Goal: Communication & Community: Answer question/provide support

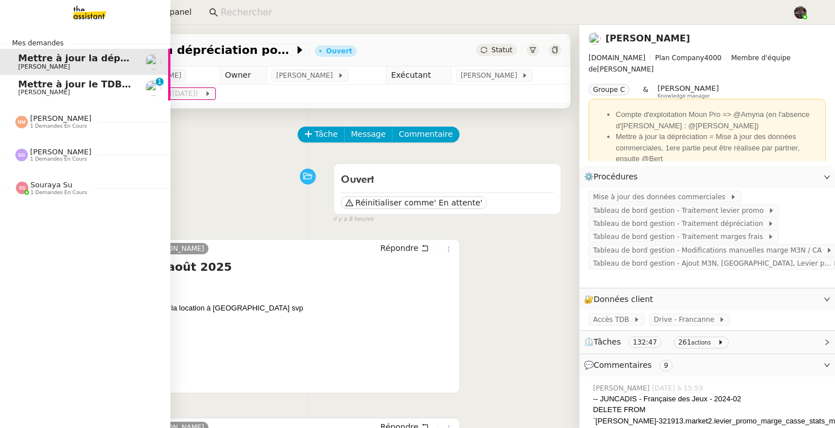
click at [48, 98] on link "Mettre à jour le TDB JUNCADIS [PERSON_NAME] 0 1 2 3 4 5 6 7 8 9" at bounding box center [85, 88] width 170 height 26
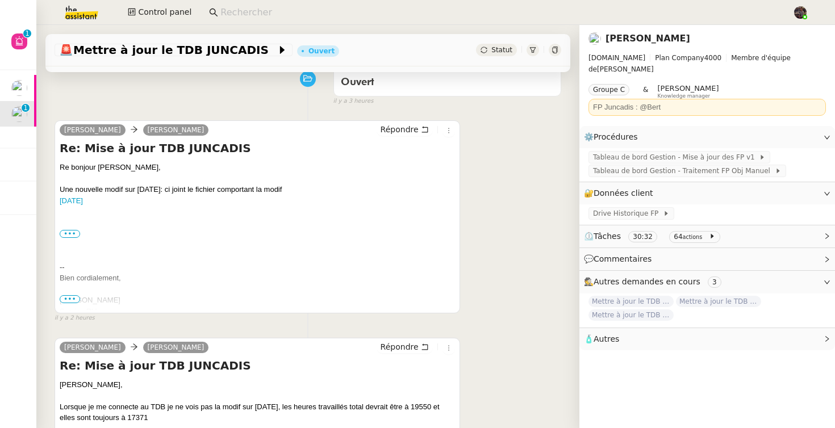
scroll to position [112, 0]
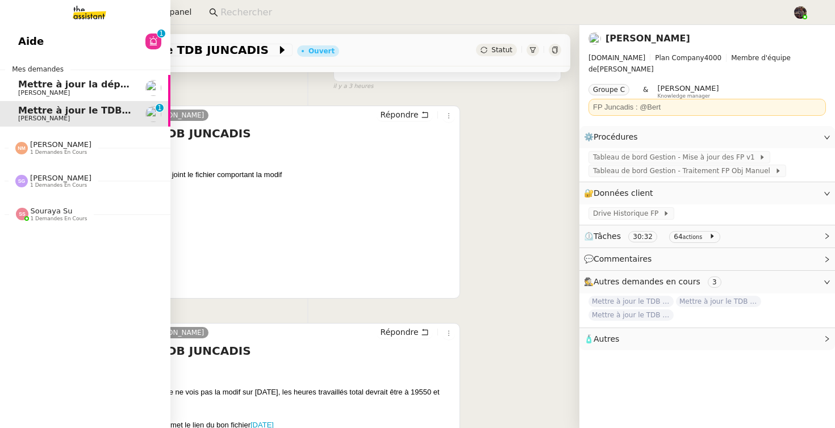
click at [57, 216] on span "1 demandes en cours" at bounding box center [59, 219] width 57 height 6
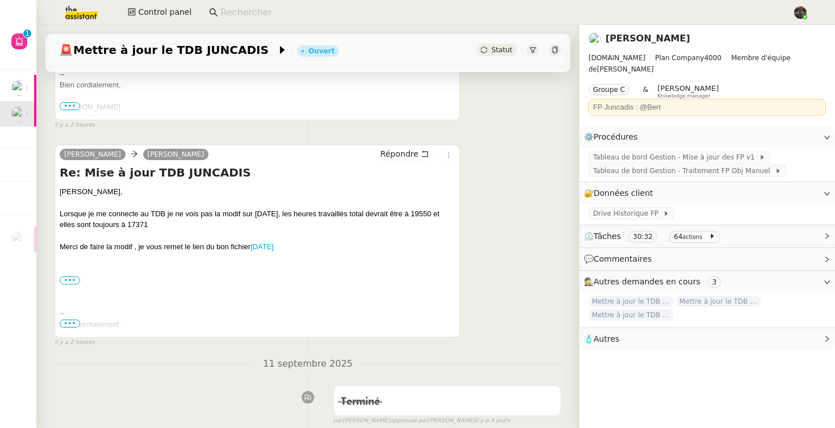
scroll to position [293, 0]
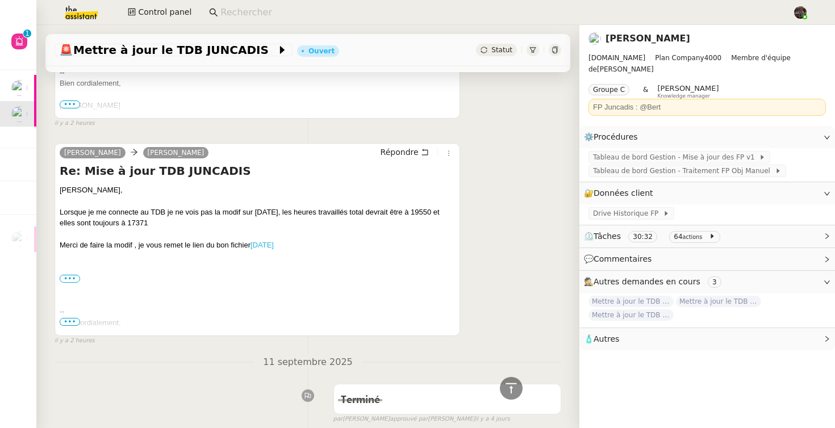
click at [274, 241] on link "[DATE]" at bounding box center [261, 245] width 23 height 9
click at [705, 152] on span "Tableau de bord Gestion - Mise à jour des FP v1" at bounding box center [676, 157] width 166 height 11
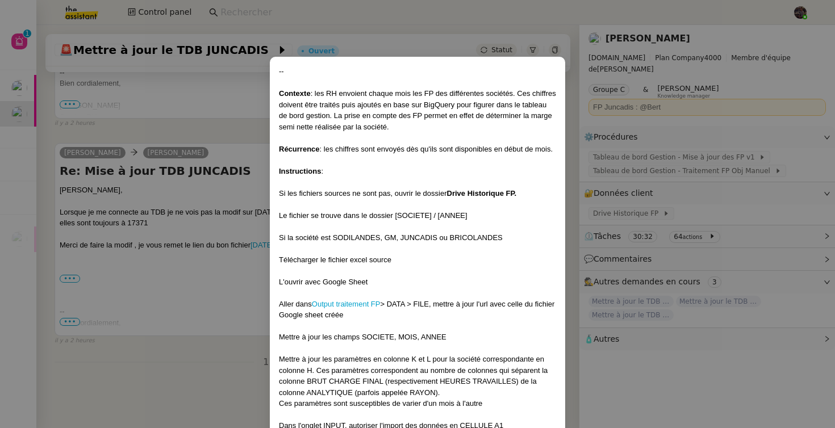
click at [226, 257] on nz-modal-container "-- Contexte : les RH envoient chaque mois les FP des différentes sociétés. Ces …" at bounding box center [417, 214] width 835 height 428
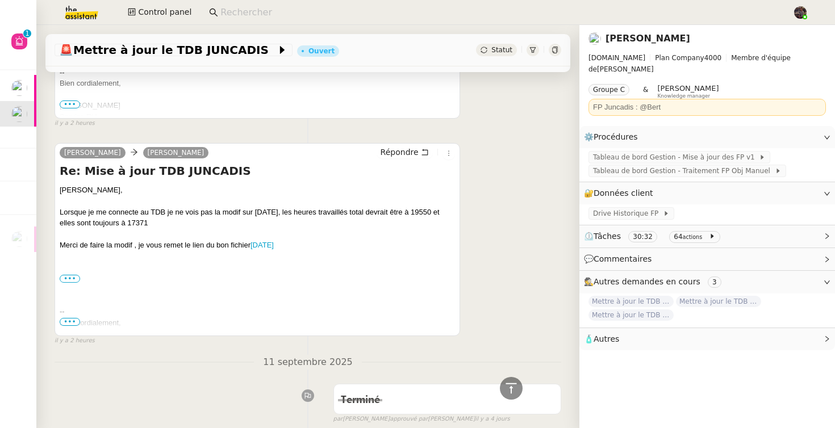
scroll to position [0, 0]
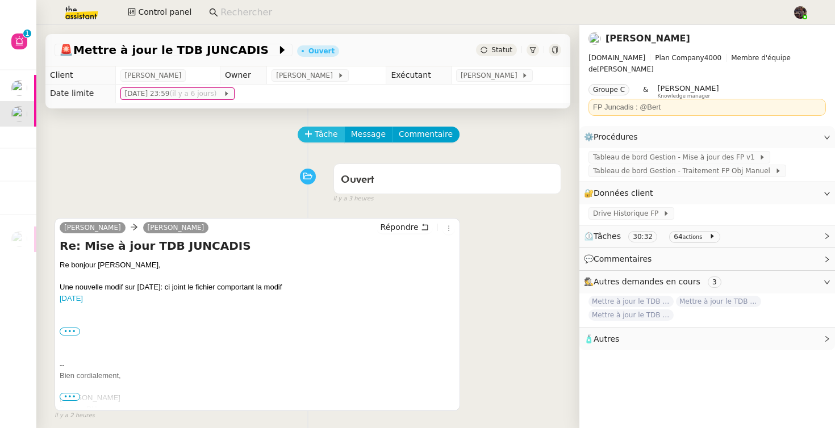
click at [318, 129] on span "Tâche" at bounding box center [326, 134] width 23 height 13
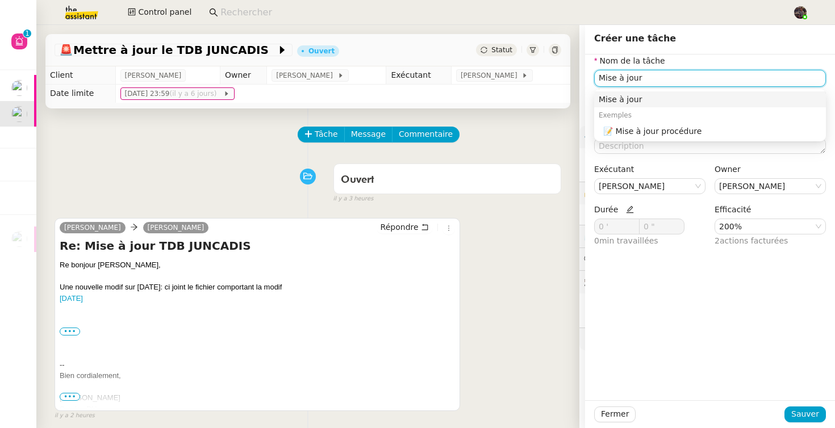
type input "Mise à jour"
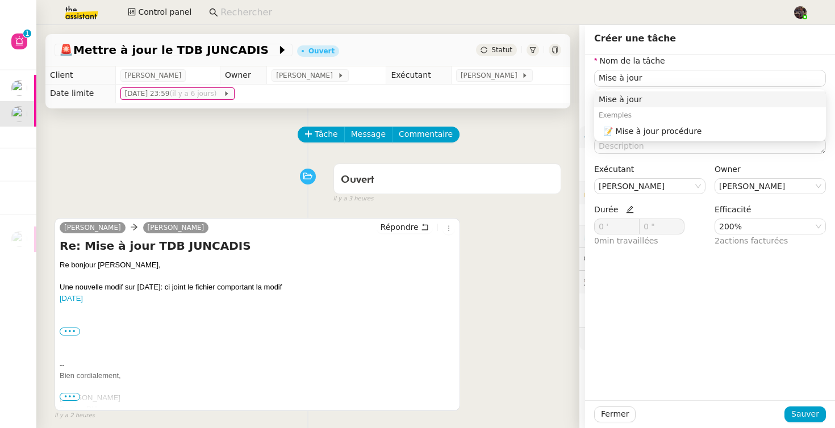
click at [809, 402] on div "Fermer Sauver" at bounding box center [710, 414] width 250 height 28
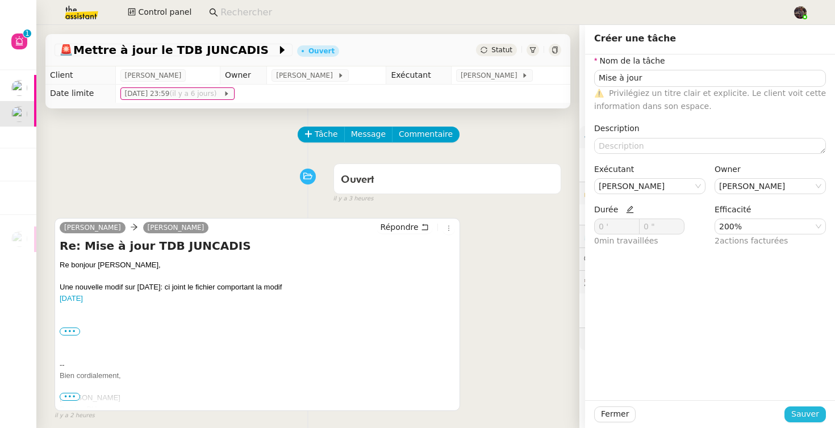
click at [807, 408] on span "Sauver" at bounding box center [805, 414] width 28 height 13
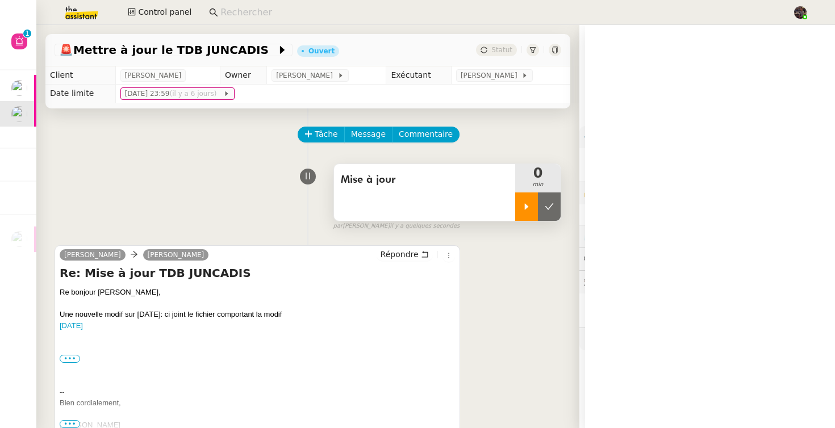
click at [520, 208] on div at bounding box center [526, 207] width 23 height 28
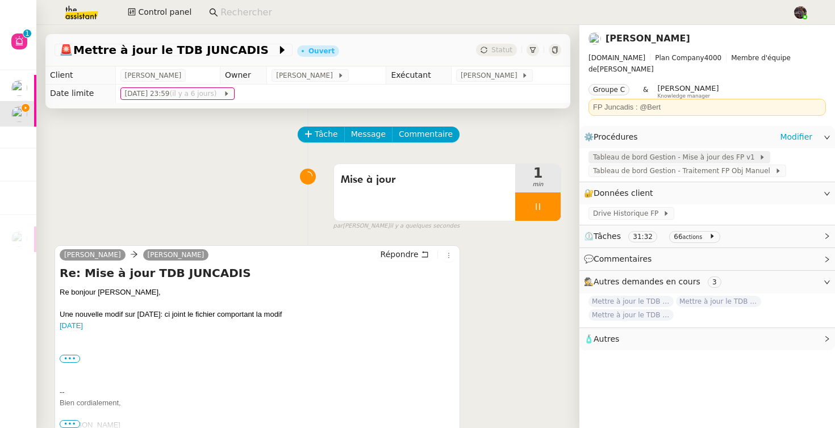
click at [732, 152] on span "Tableau de bord Gestion - Mise à jour des FP v1" at bounding box center [676, 157] width 166 height 11
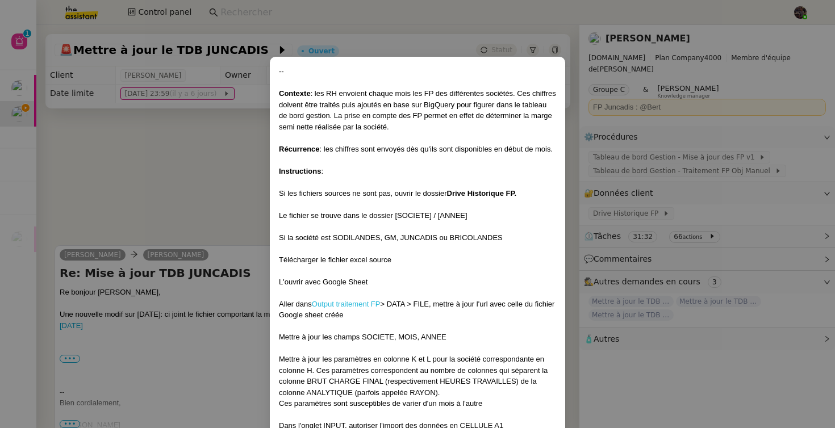
click at [363, 303] on link "Output traitement FP" at bounding box center [346, 304] width 69 height 9
click at [193, 254] on nz-modal-container "-- Contexte : les RH envoient chaque mois les FP des différentes sociétés. Ces …" at bounding box center [417, 214] width 835 height 428
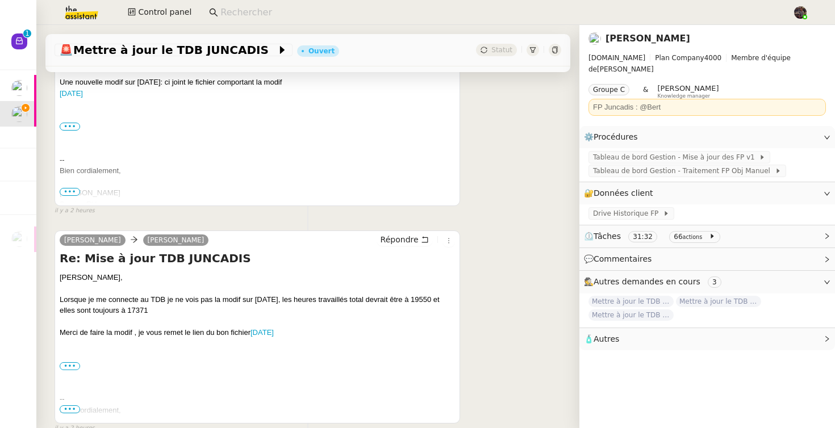
scroll to position [379, 0]
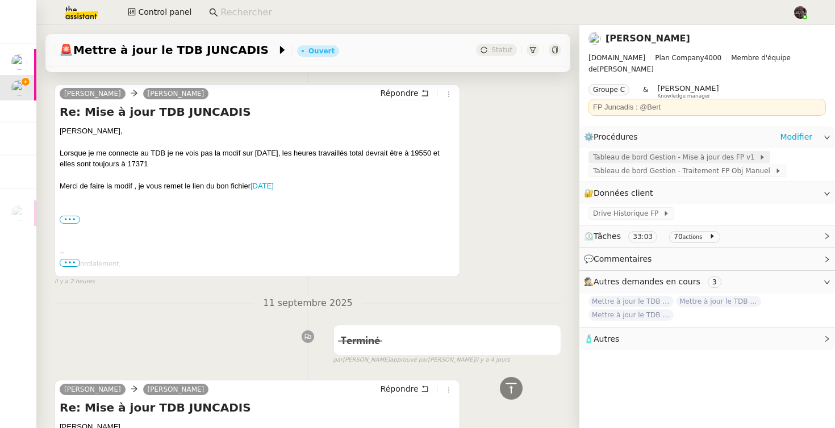
click at [672, 152] on span "Tableau de bord Gestion - Mise à jour des FP v1" at bounding box center [676, 157] width 166 height 11
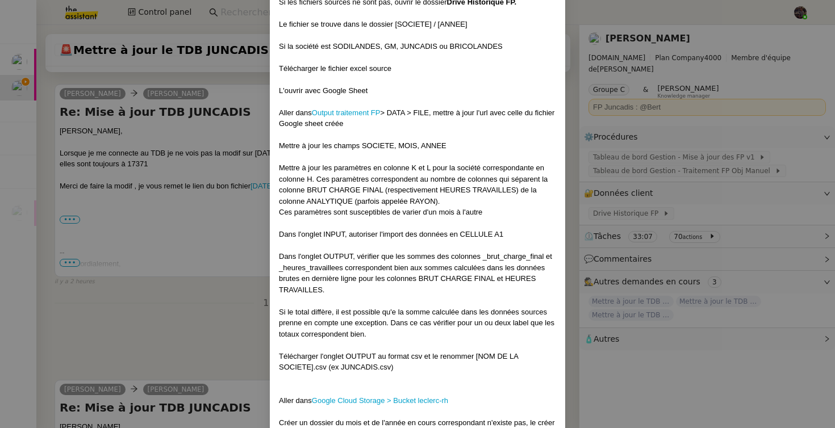
scroll to position [361, 0]
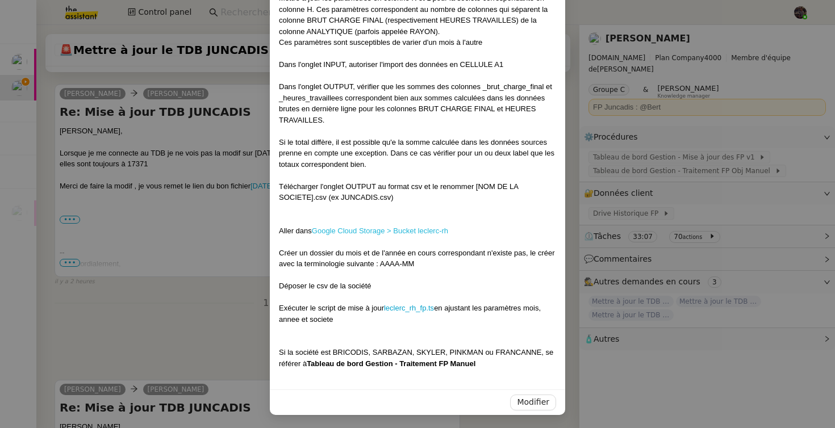
click at [394, 230] on link "Google Cloud Storage > Bucket leclerc-rh" at bounding box center [380, 231] width 136 height 9
click at [185, 233] on nz-modal-container "-- Contexte : les RH envoient chaque mois les FP des différentes sociétés. Ces …" at bounding box center [417, 214] width 835 height 428
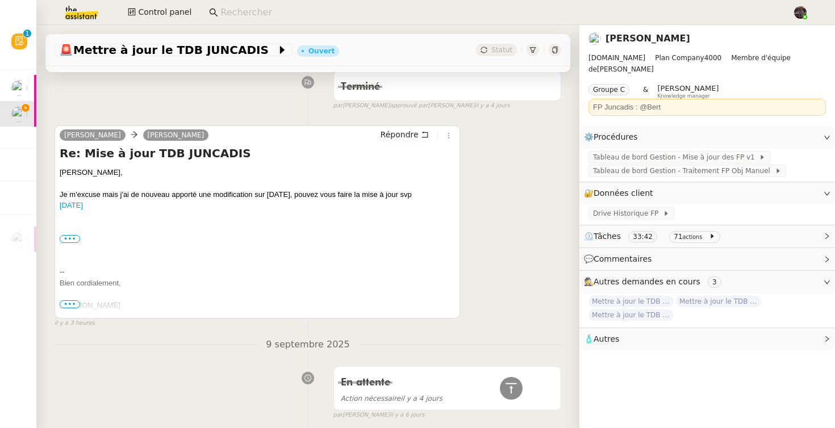
scroll to position [638, 0]
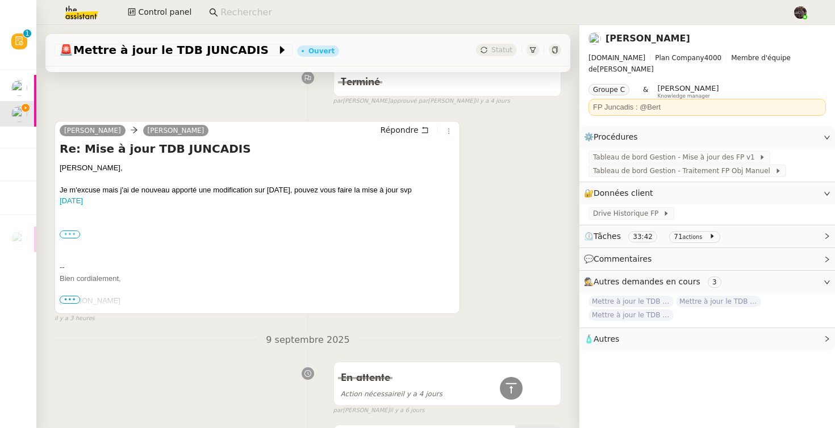
click at [73, 235] on label "•••" at bounding box center [70, 235] width 20 height 8
click at [0, 0] on input "•••" at bounding box center [0, 0] width 0 height 0
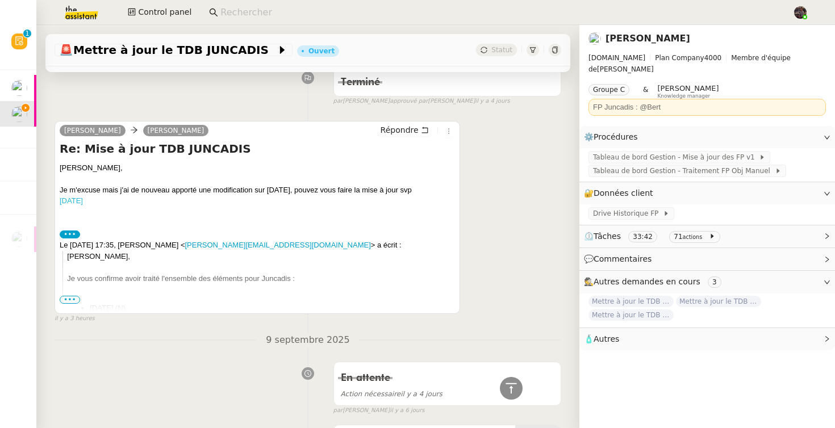
click at [82, 197] on link "[DATE]" at bounding box center [71, 201] width 23 height 9
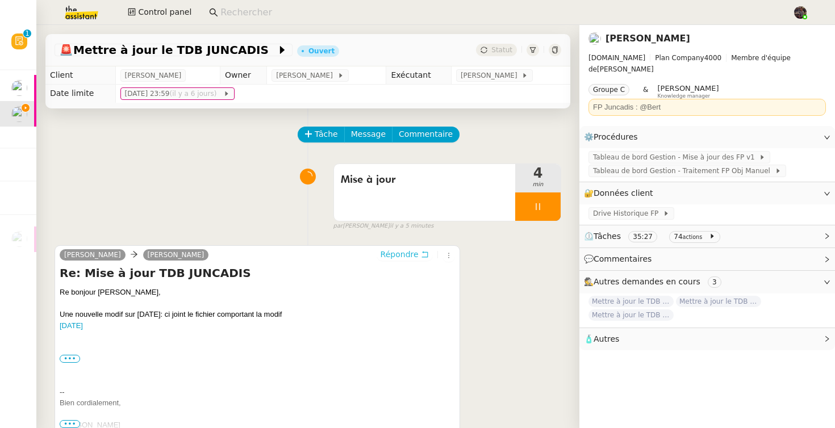
click at [407, 254] on span "Répondre" at bounding box center [400, 254] width 38 height 11
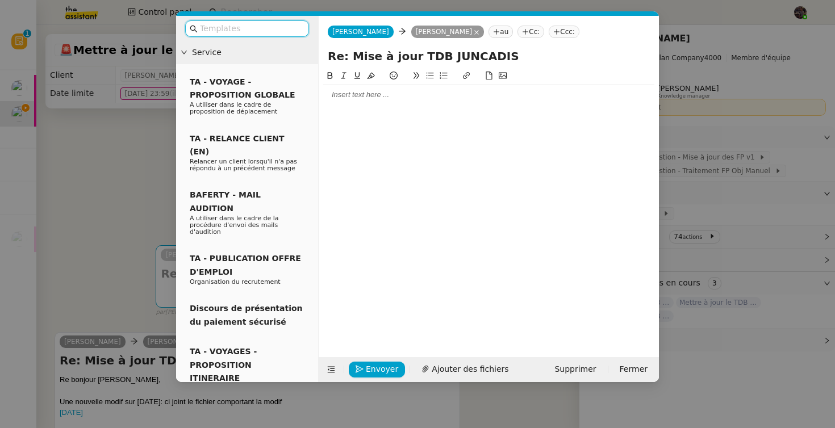
click at [344, 99] on div at bounding box center [488, 95] width 331 height 10
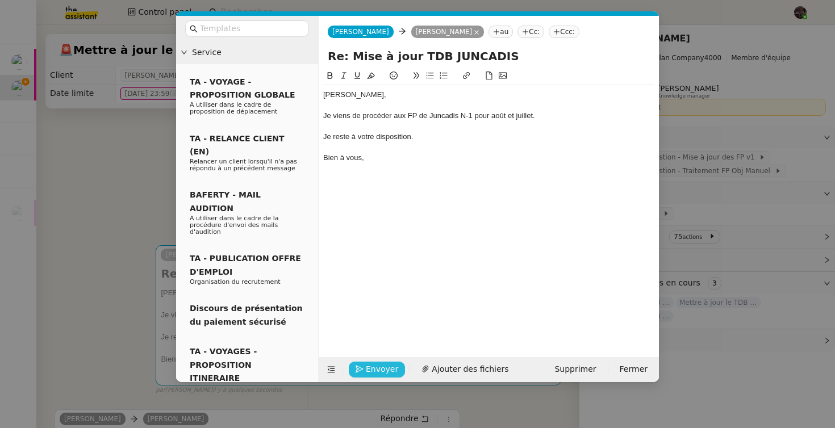
click at [377, 373] on span "Envoyer" at bounding box center [382, 369] width 32 height 13
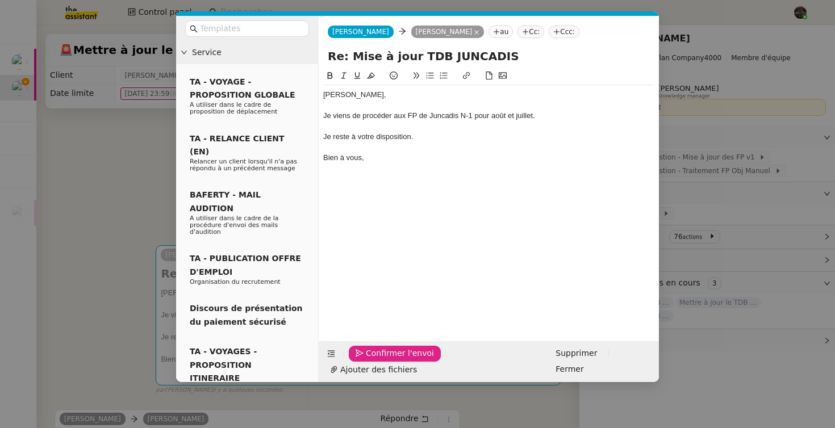
click at [377, 360] on span "Confirmer l'envoi" at bounding box center [400, 353] width 68 height 13
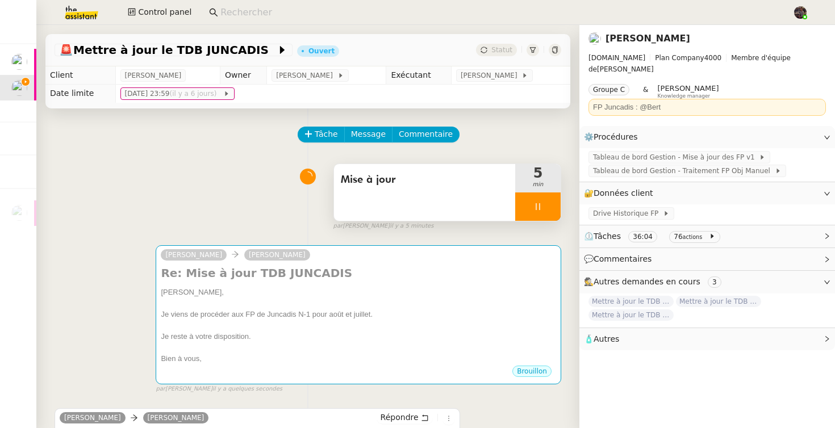
click at [529, 219] on div at bounding box center [537, 207] width 45 height 28
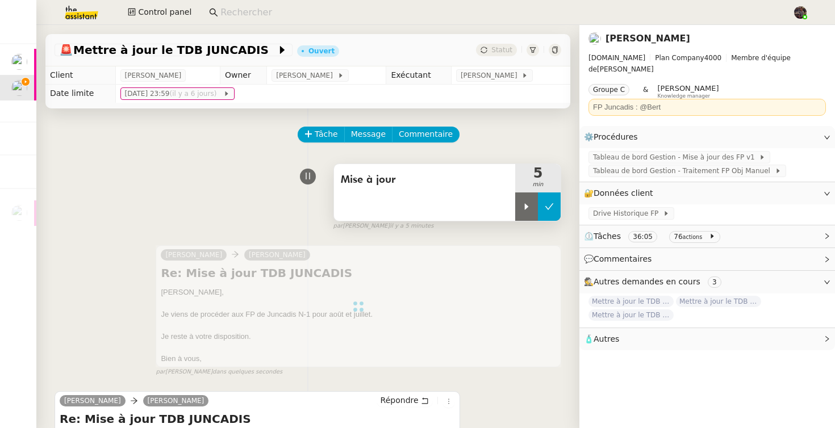
click at [546, 211] on button at bounding box center [549, 207] width 23 height 28
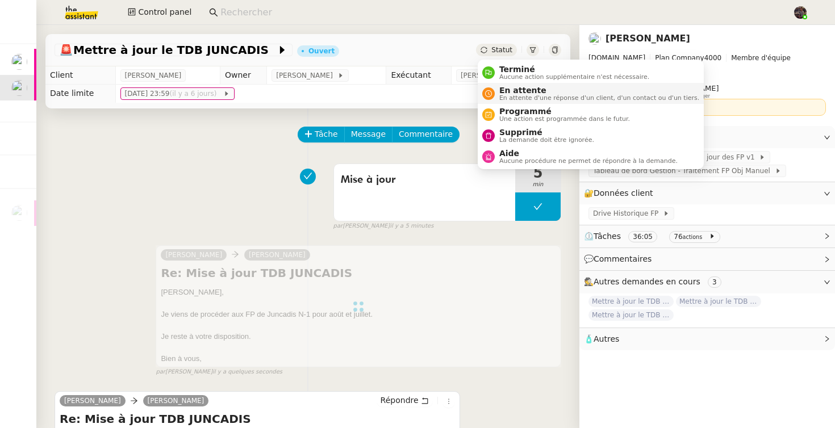
click at [512, 99] on span "En attente d'une réponse d'un client, d'un contact ou d'un tiers." at bounding box center [599, 98] width 200 height 6
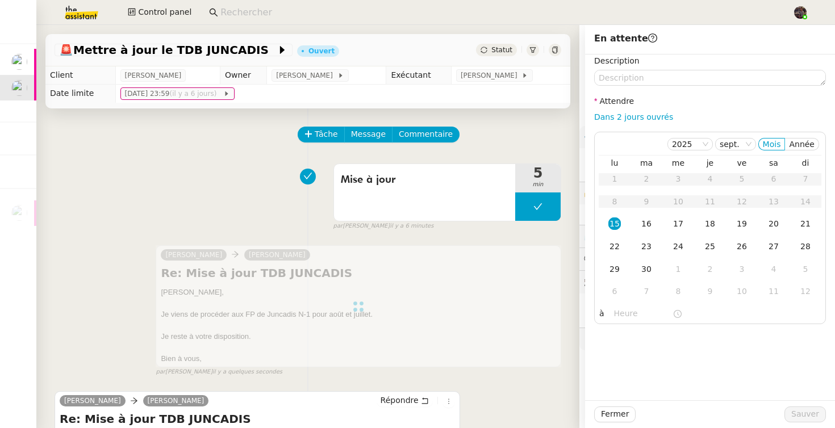
click at [622, 122] on div "Dans 2 jours ouvrés" at bounding box center [710, 117] width 232 height 13
click at [627, 117] on link "Dans 2 jours ouvrés" at bounding box center [633, 116] width 79 height 9
type input "07:00"
click at [807, 415] on span "Sauver" at bounding box center [805, 414] width 28 height 13
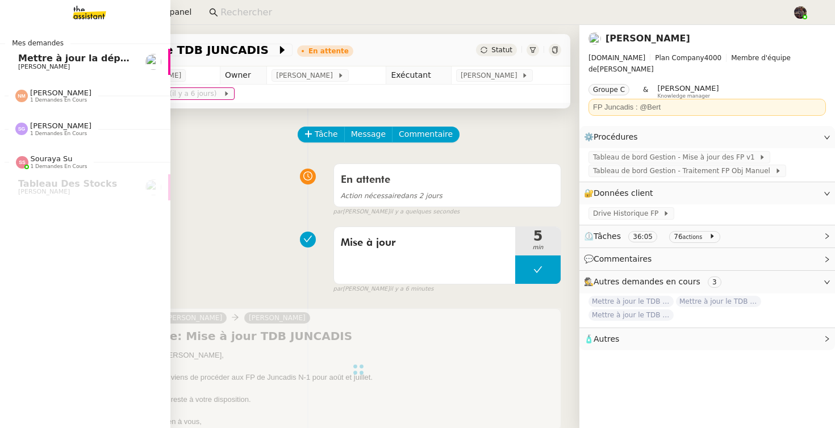
click at [62, 67] on span "[PERSON_NAME]" at bounding box center [44, 66] width 52 height 7
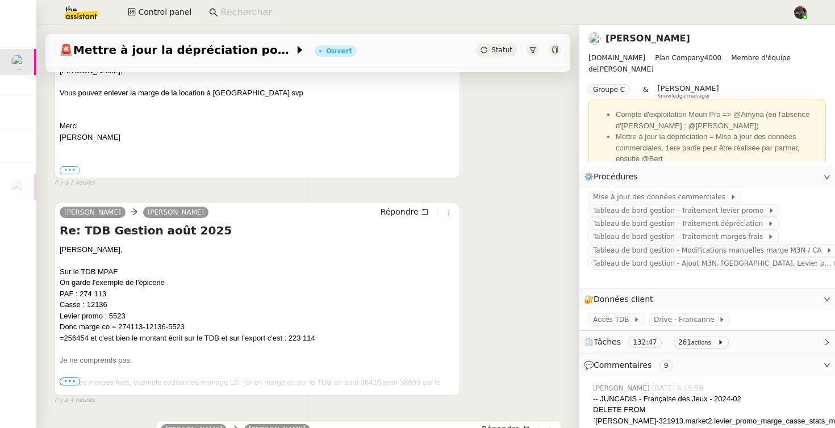
scroll to position [232, 0]
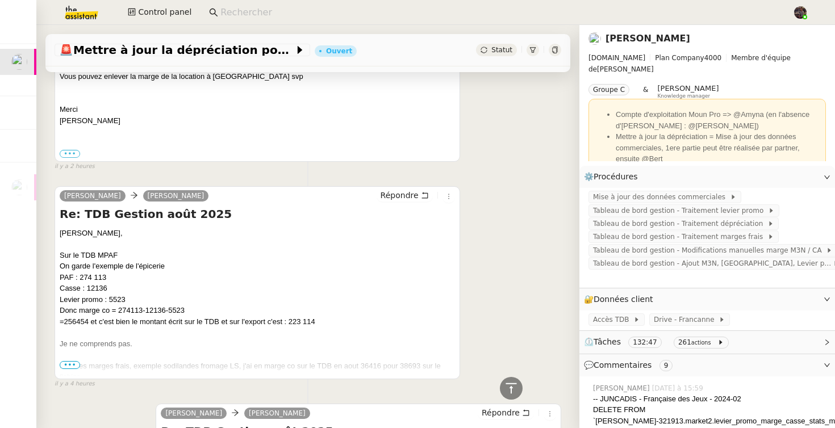
click at [69, 364] on span "•••" at bounding box center [70, 365] width 20 height 8
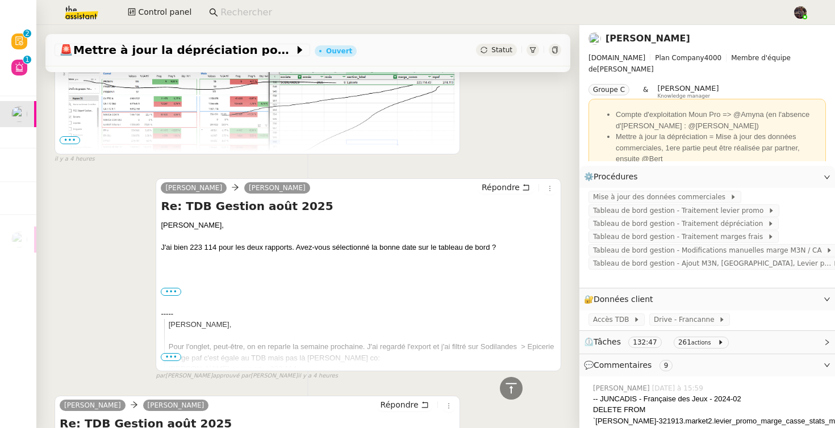
scroll to position [1162, 0]
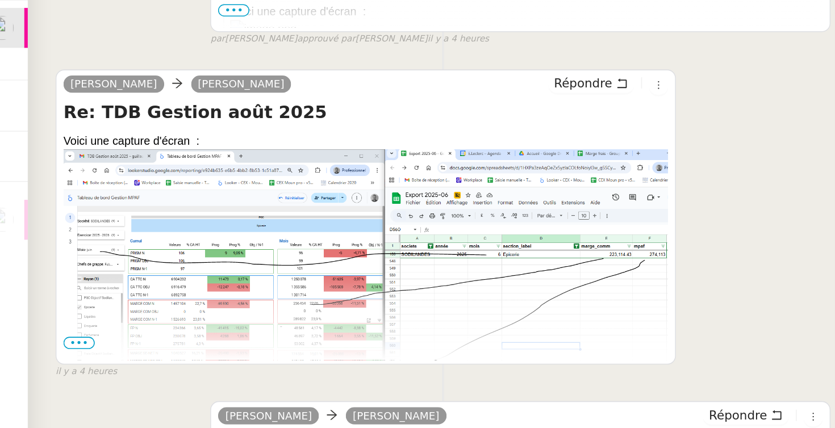
click at [71, 320] on span "•••" at bounding box center [70, 320] width 20 height 8
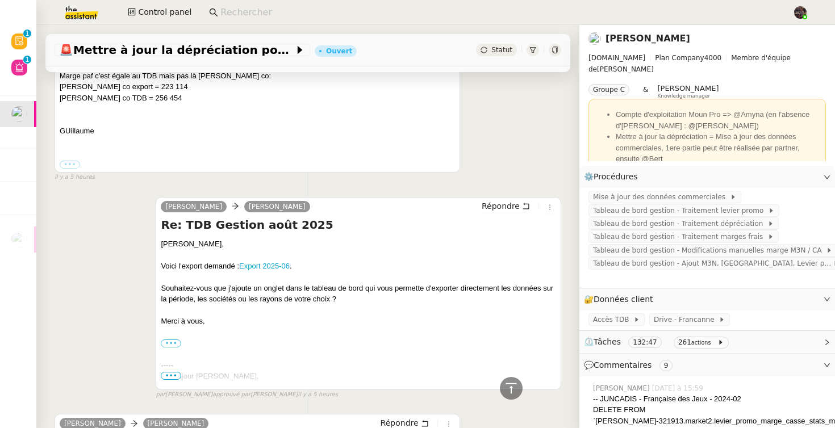
scroll to position [2003, 0]
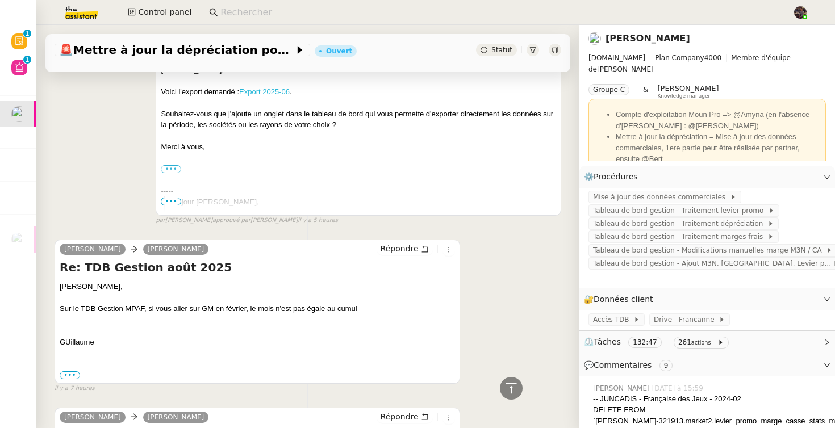
click at [256, 89] on link "Export 2025-06" at bounding box center [264, 91] width 51 height 9
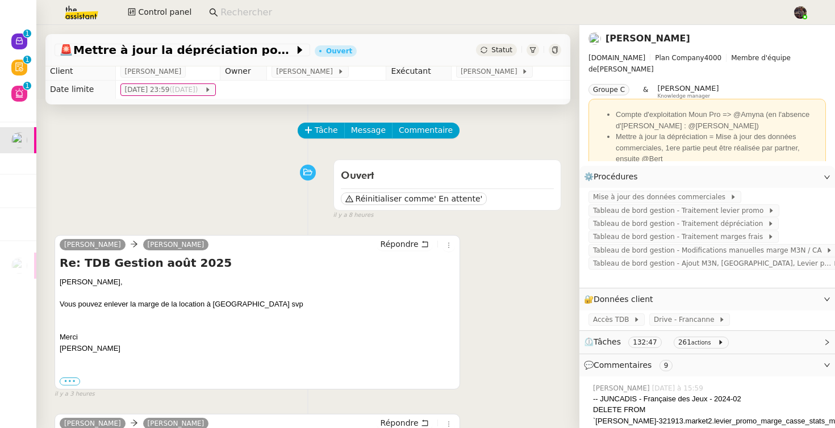
scroll to position [5, 0]
click at [400, 243] on span "Répondre" at bounding box center [400, 243] width 38 height 11
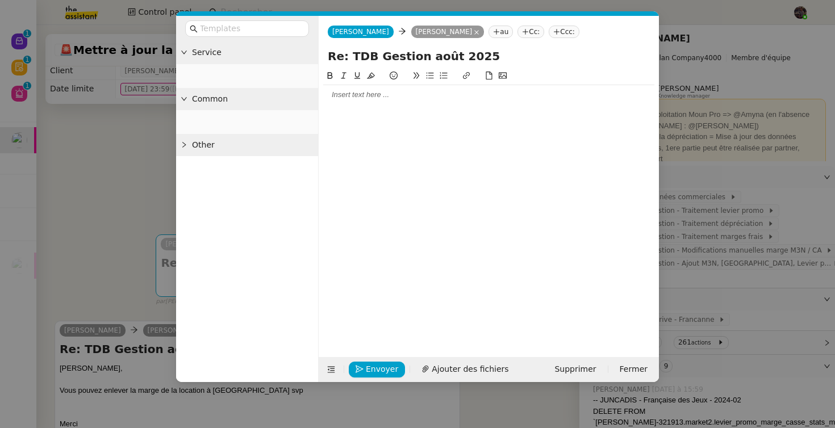
click at [368, 101] on div at bounding box center [488, 94] width 331 height 19
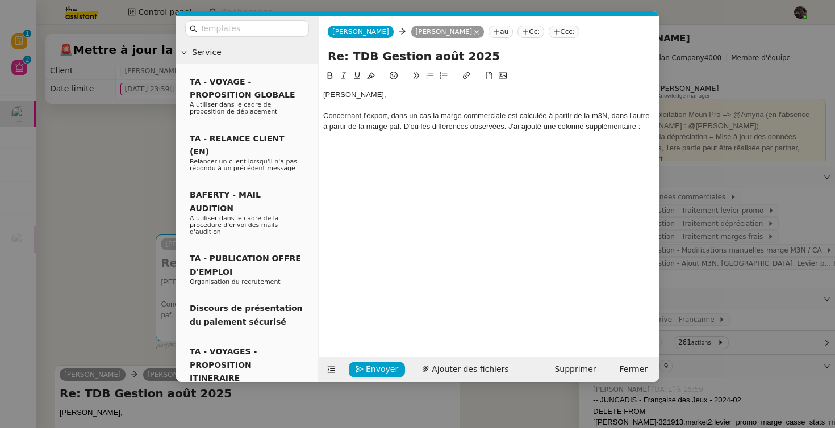
click at [549, 128] on div "Concernant l'export, dans un cas la marge commerciale est calculée à partir de …" at bounding box center [488, 121] width 331 height 21
click at [0, 0] on lt-div at bounding box center [0, 0] width 0 height 0
click at [555, 118] on div "Concernant l'export, dans un cas la marge commerciale est calculée à partir de …" at bounding box center [488, 121] width 331 height 21
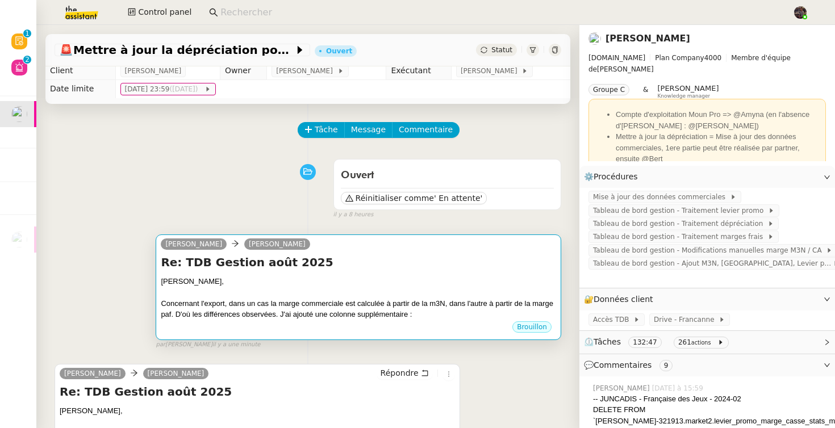
click at [447, 266] on h4 "Re: TDB Gestion août 2025" at bounding box center [358, 262] width 395 height 16
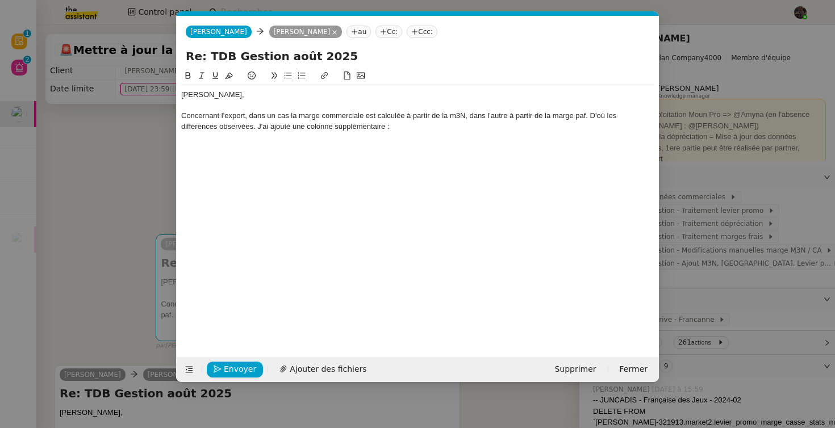
scroll to position [0, 24]
click at [436, 133] on div "[PERSON_NAME], Concernant l'export, dans un cas la marge commerciale est calcul…" at bounding box center [417, 110] width 473 height 51
click at [270, 129] on div "Concernant l'export, dans un cas la marge commerciale est calculée à partir de …" at bounding box center [417, 121] width 473 height 21
drag, startPoint x: 479, startPoint y: 128, endPoint x: 427, endPoint y: 128, distance: 52.3
click at [427, 128] on div "Concernant l'export, dans un cas la marge commerciale est calculée à partir de …" at bounding box center [417, 121] width 473 height 21
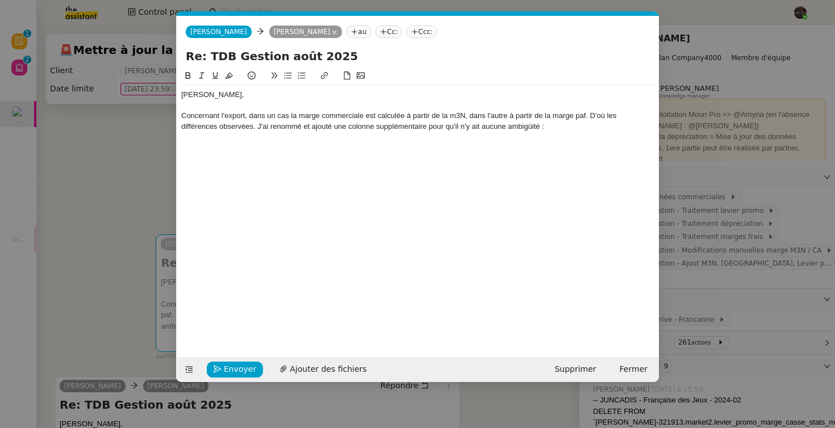
scroll to position [0, 0]
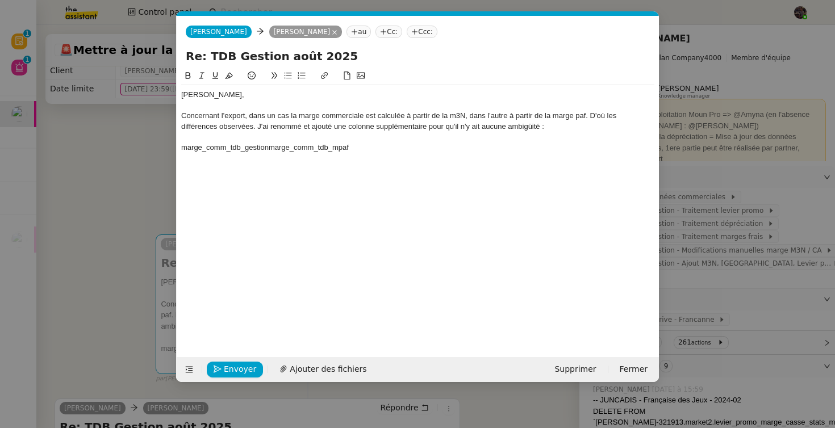
click at [271, 148] on div "marge_comm_tdb_gestionmarge_comm_tdb_mpaf" at bounding box center [417, 148] width 473 height 10
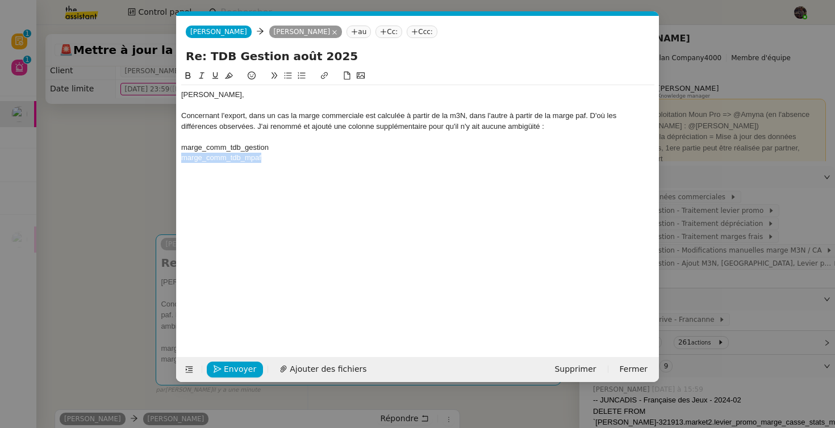
drag, startPoint x: 293, startPoint y: 161, endPoint x: 175, endPoint y: 160, distance: 117.6
click at [174, 159] on nz-modal-container "Service TA - VOYAGE - PROPOSITION GLOBALE A utiliser dans le cadre de propositi…" at bounding box center [417, 214] width 835 height 428
click at [293, 76] on button at bounding box center [288, 75] width 14 height 13
click at [355, 214] on div "[PERSON_NAME], Concernant l'export, dans un cas la marge commerciale est calcul…" at bounding box center [417, 204] width 473 height 270
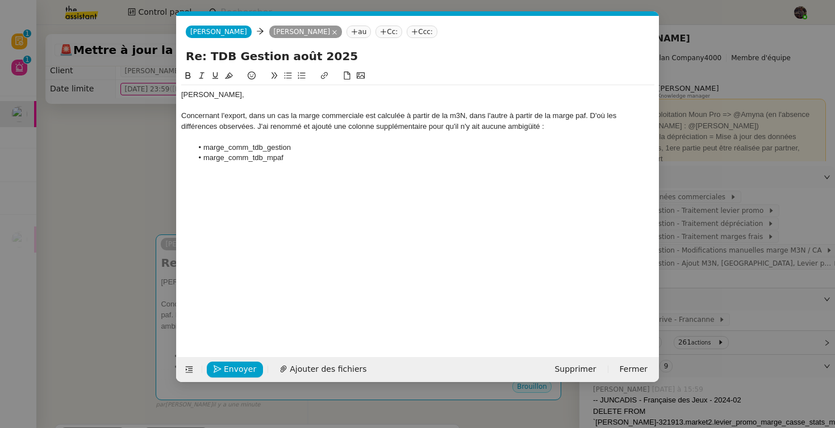
click at [338, 171] on div "[PERSON_NAME], Concernant l'export, dans un cas la marge commerciale est calcul…" at bounding box center [417, 204] width 473 height 270
click at [341, 171] on div "[PERSON_NAME], Concernant l'export, dans un cas la marge commerciale est calcul…" at bounding box center [417, 204] width 473 height 270
click at [327, 162] on li "marge_comm_tdb_mpaf" at bounding box center [424, 158] width 462 height 10
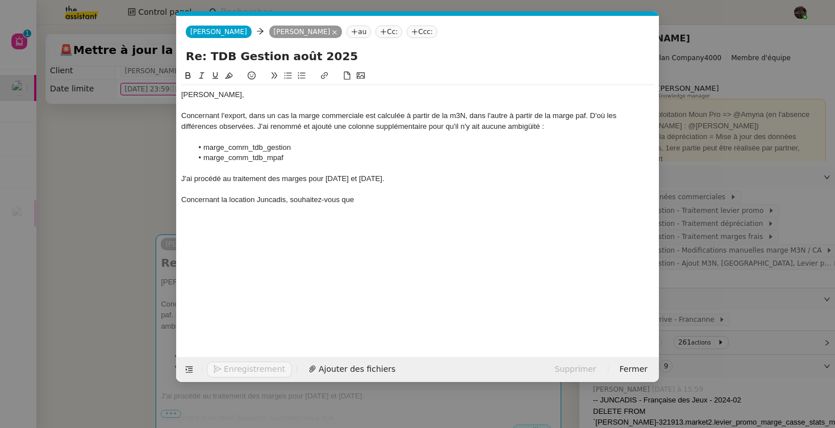
click at [131, 228] on nz-modal-container "Service TA - VOYAGE - PROPOSITION GLOBALE A utiliser dans le cadre de propositi…" at bounding box center [417, 214] width 835 height 428
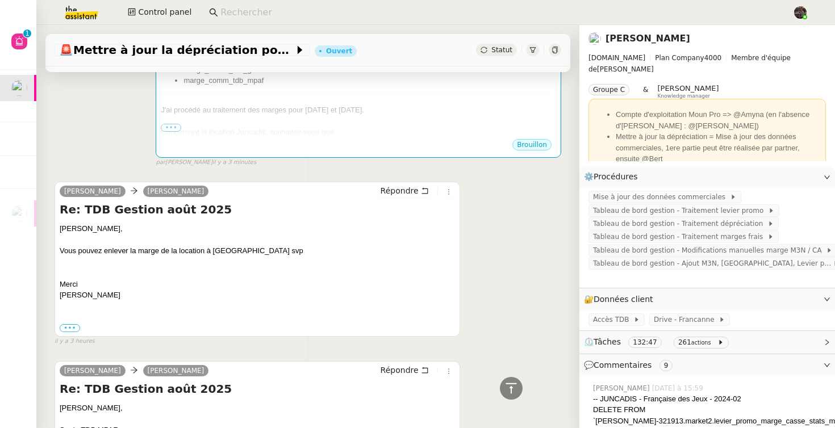
scroll to position [123, 0]
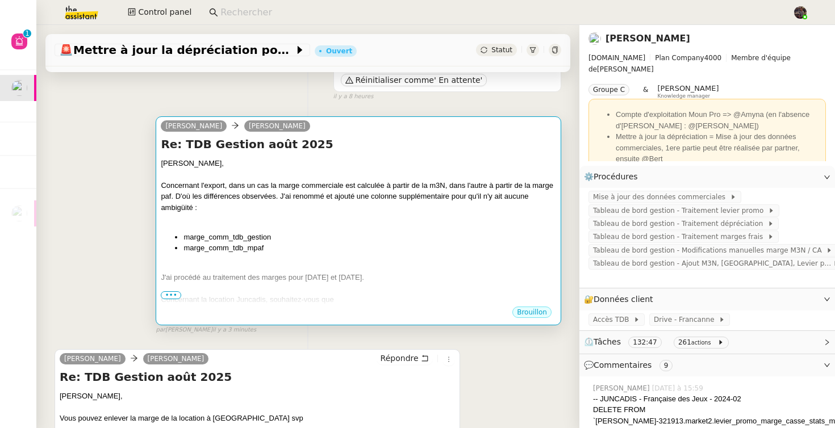
click at [344, 269] on div at bounding box center [358, 266] width 395 height 11
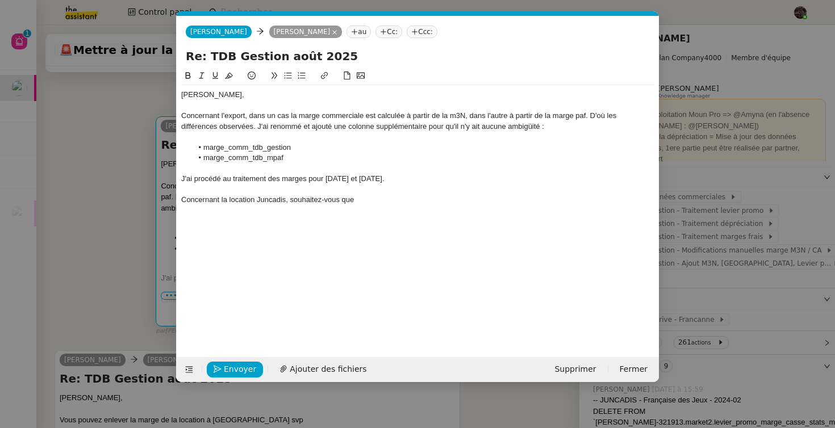
scroll to position [0, 24]
click at [389, 200] on div "Concernant la location Juncadis, souhaitez-vous que" at bounding box center [417, 200] width 473 height 10
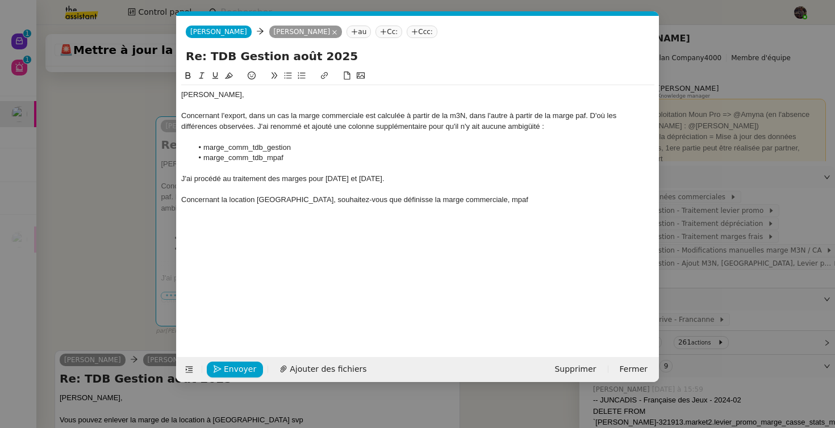
click at [474, 198] on div "Concernant la location [GEOGRAPHIC_DATA], souhaitez-vous que définisse la marge…" at bounding box center [417, 200] width 473 height 10
click at [429, 200] on div "Concernant la location [GEOGRAPHIC_DATA], souhaitez-vous que définisse la marge…" at bounding box center [417, 200] width 473 height 10
click at [471, 201] on div "Concernant la location [GEOGRAPHIC_DATA], souhaitez-vous que définisse la marge…" at bounding box center [417, 200] width 473 height 10
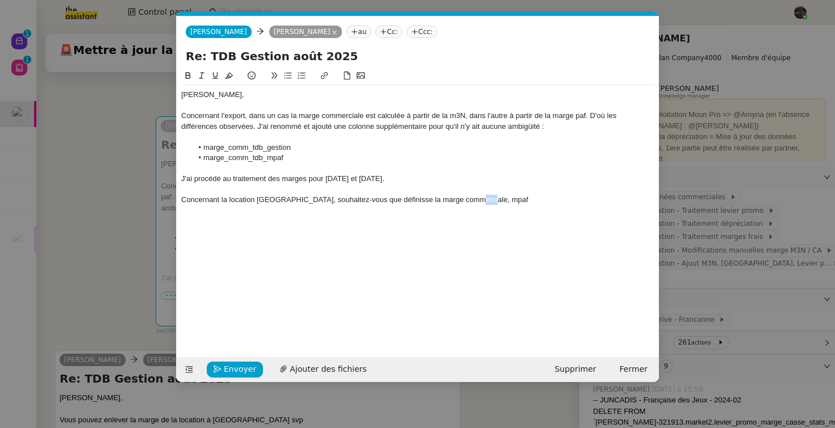
click at [471, 201] on div "Concernant la location [GEOGRAPHIC_DATA], souhaitez-vous que définisse la marge…" at bounding box center [417, 200] width 473 height 10
click at [392, 199] on div "Concernant la location [GEOGRAPHIC_DATA], souhaitez-vous que définisse la marge…" at bounding box center [417, 200] width 473 height 10
click at [418, 203] on div "Concernant la location [GEOGRAPHIC_DATA], souhaitez-vous que définisse les marg…" at bounding box center [417, 200] width 473 height 10
click at [468, 201] on div "Concernant la location Juncadis, souhaitez-vous que définisse les marges commer…" at bounding box center [417, 200] width 473 height 10
click at [223, 367] on button "Envoyer" at bounding box center [235, 370] width 56 height 16
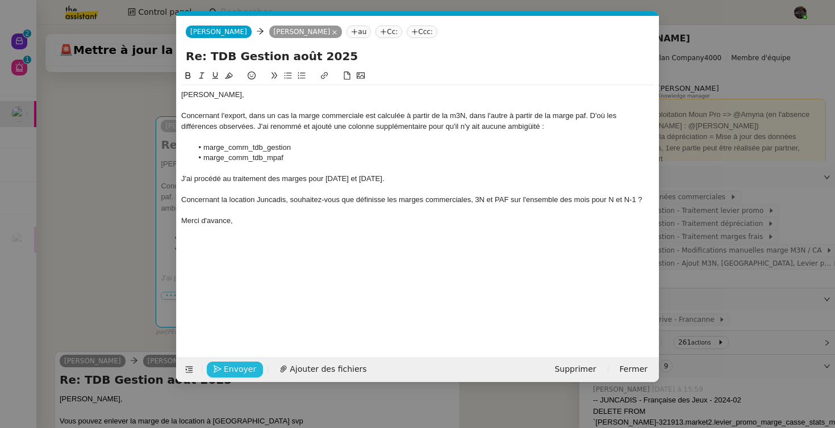
click at [223, 367] on button "Envoyer" at bounding box center [235, 370] width 56 height 16
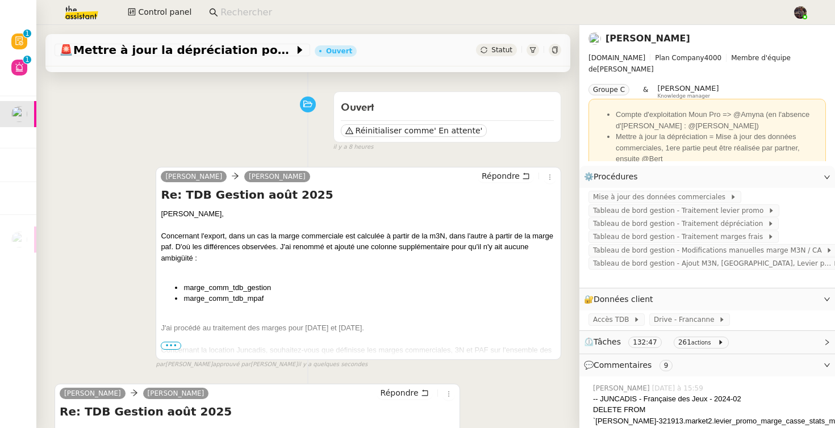
scroll to position [74, 0]
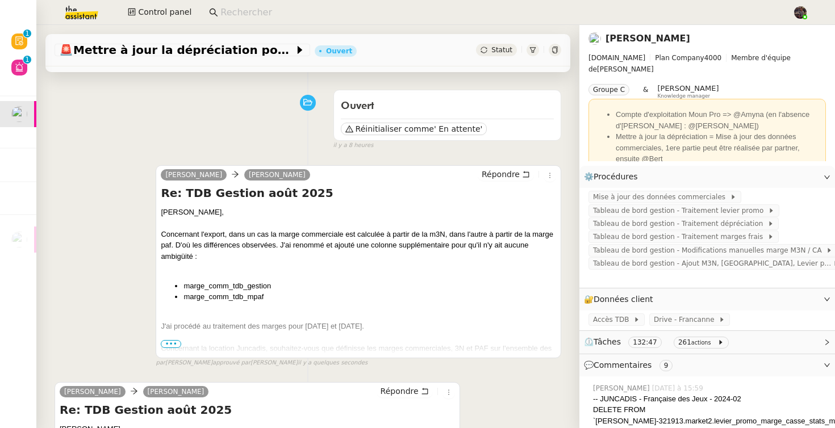
click at [178, 342] on span "•••" at bounding box center [171, 344] width 20 height 8
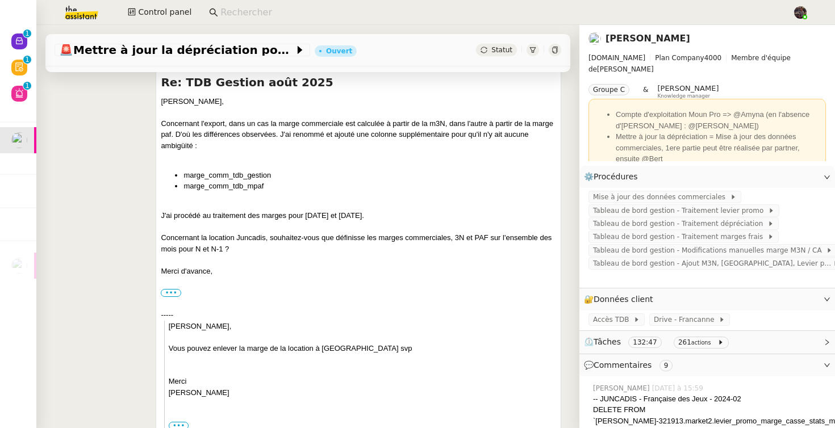
scroll to position [185, 0]
